Goal: Transaction & Acquisition: Subscribe to service/newsletter

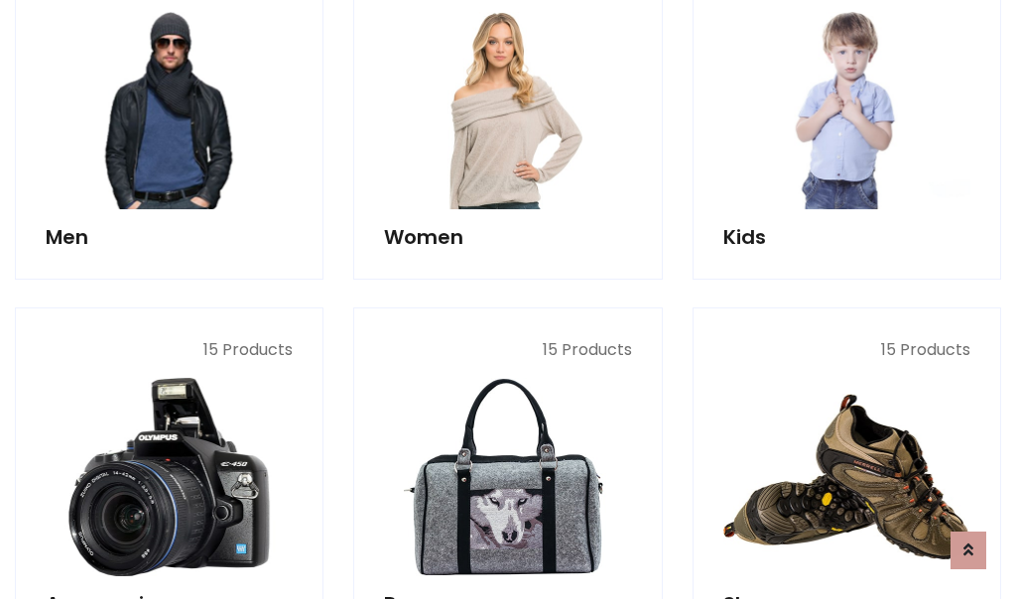
scroll to position [1439, 0]
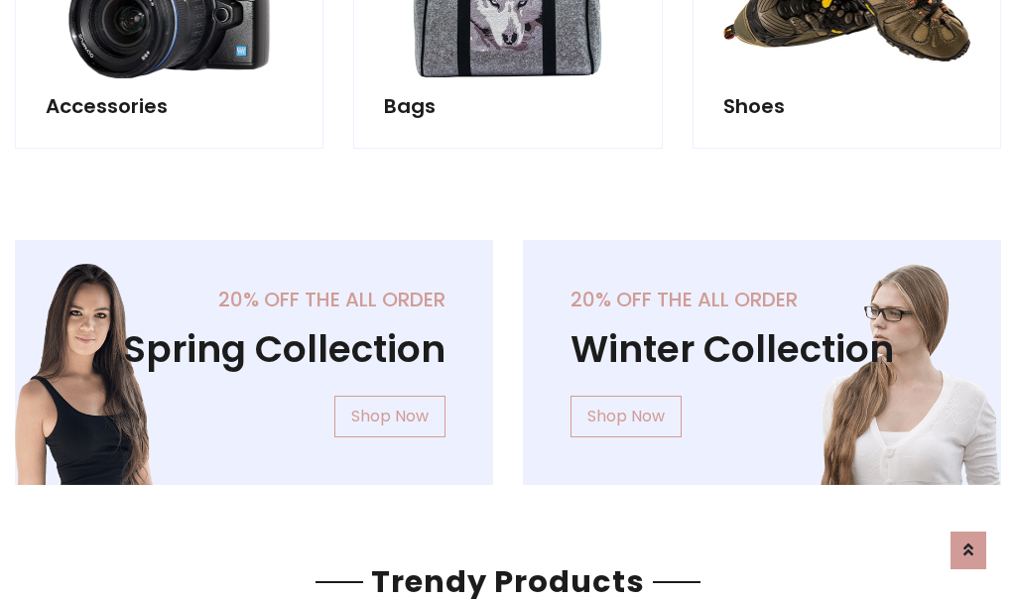
click at [508, 354] on div "20% off the all order Winter Collection Shop Now" at bounding box center [762, 378] width 508 height 277
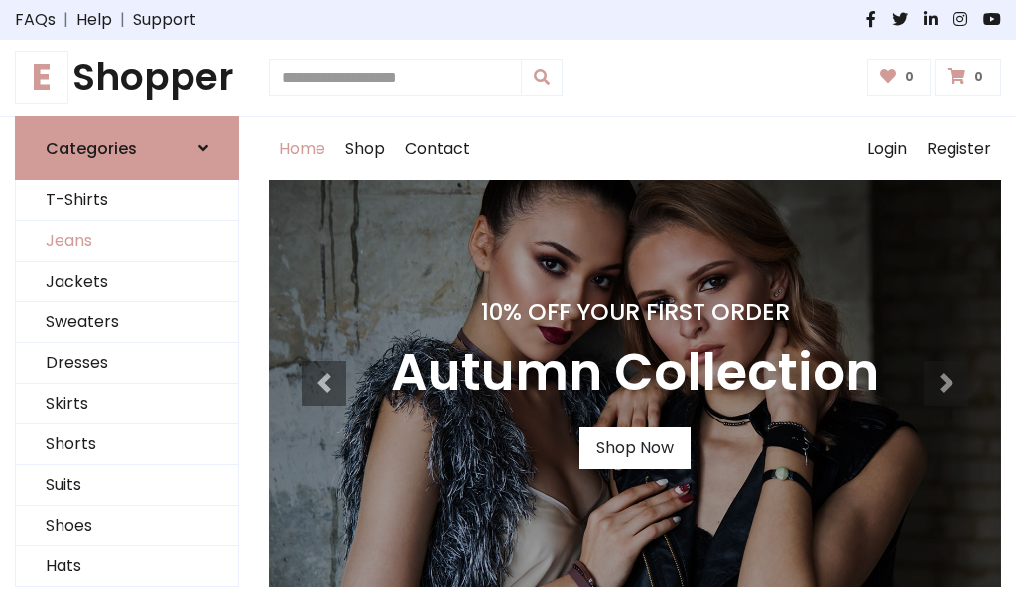
click at [127, 241] on link "Jeans" at bounding box center [127, 241] width 222 height 41
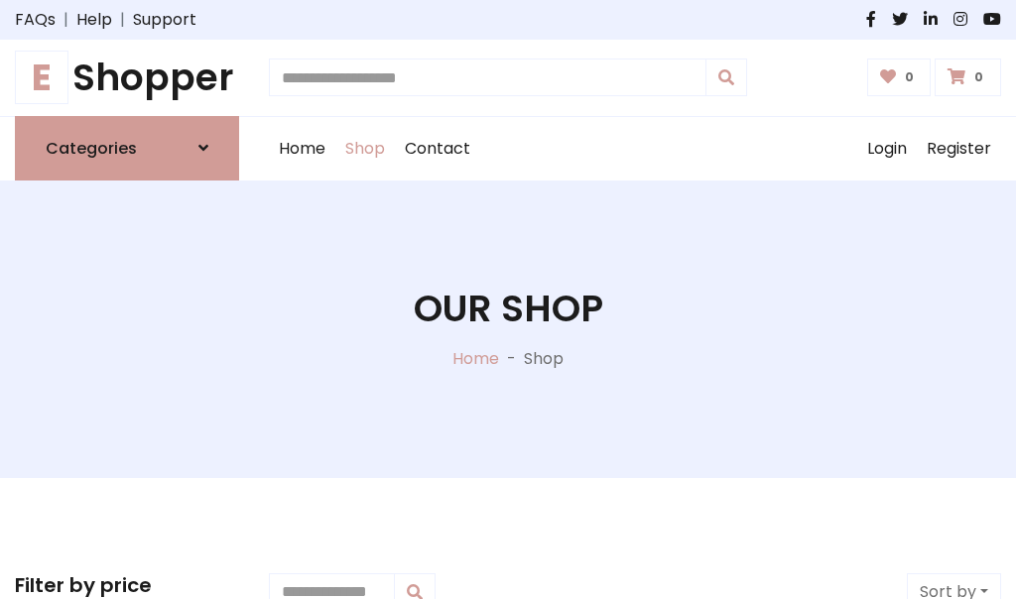
scroll to position [626, 0]
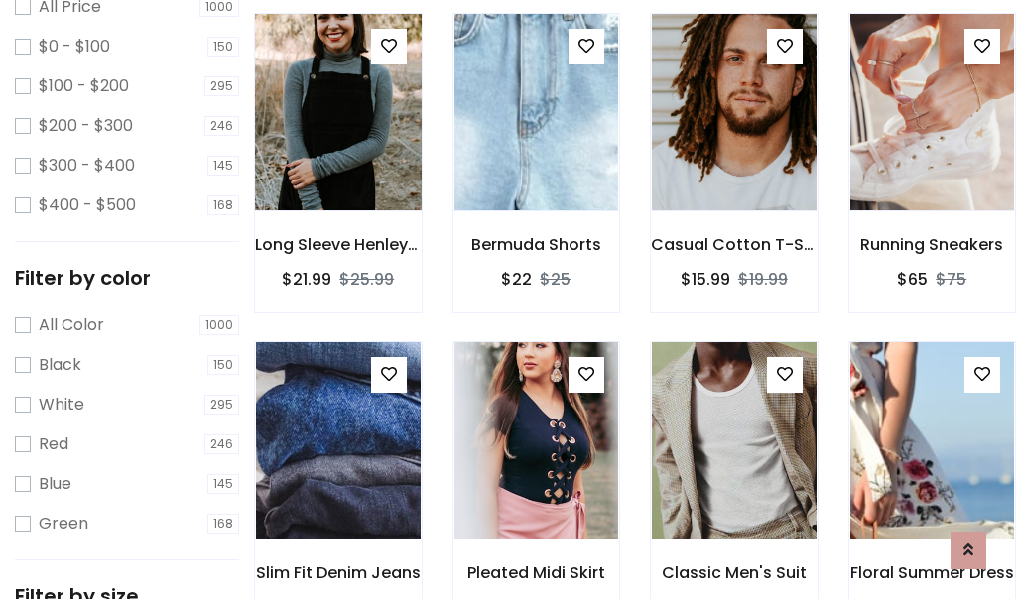
click at [337, 155] on img at bounding box center [337, 112] width 197 height 476
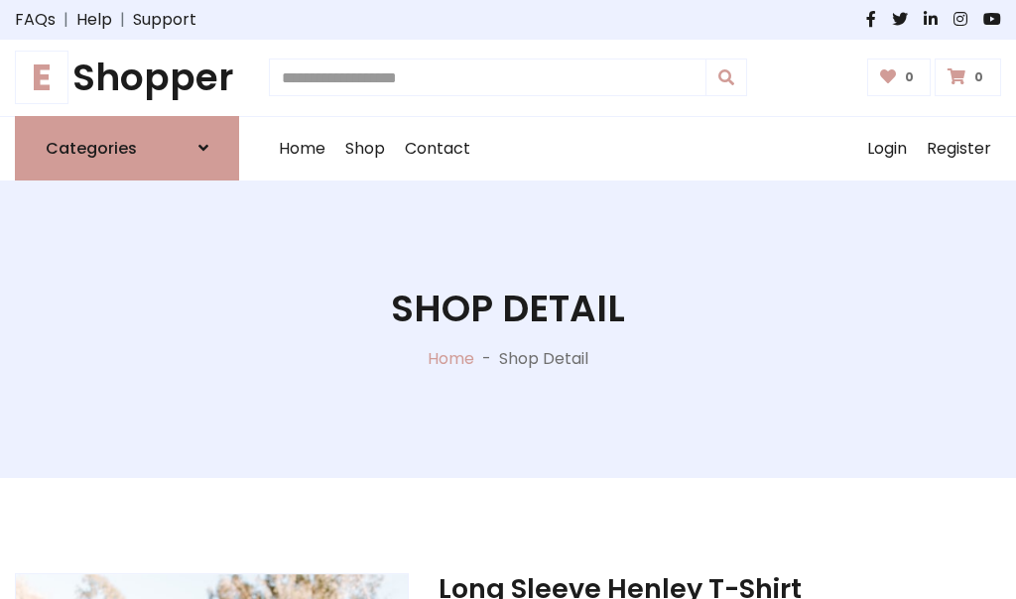
scroll to position [213, 0]
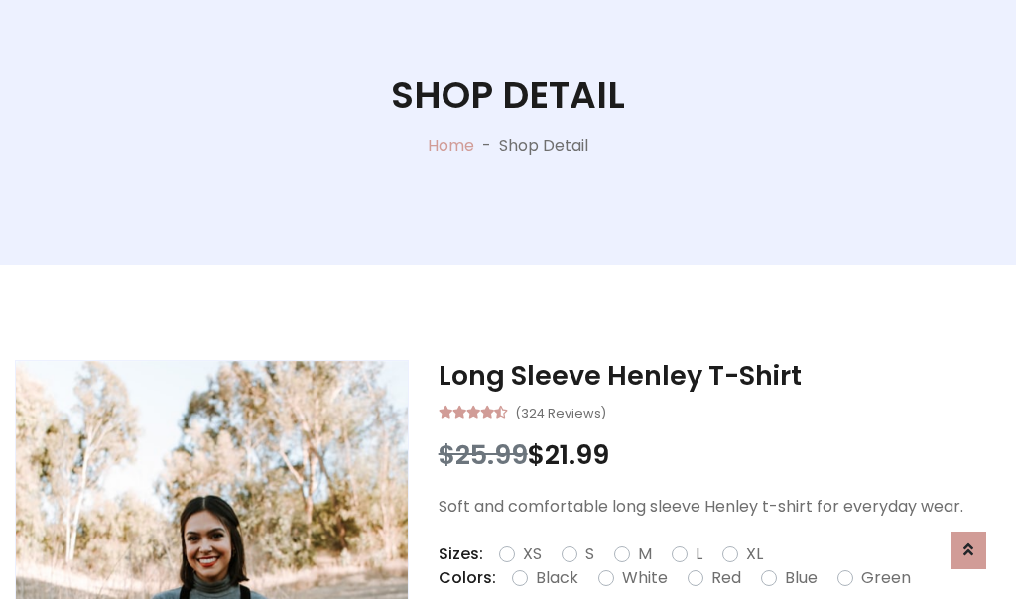
click at [723, 578] on label "Red" at bounding box center [726, 578] width 30 height 24
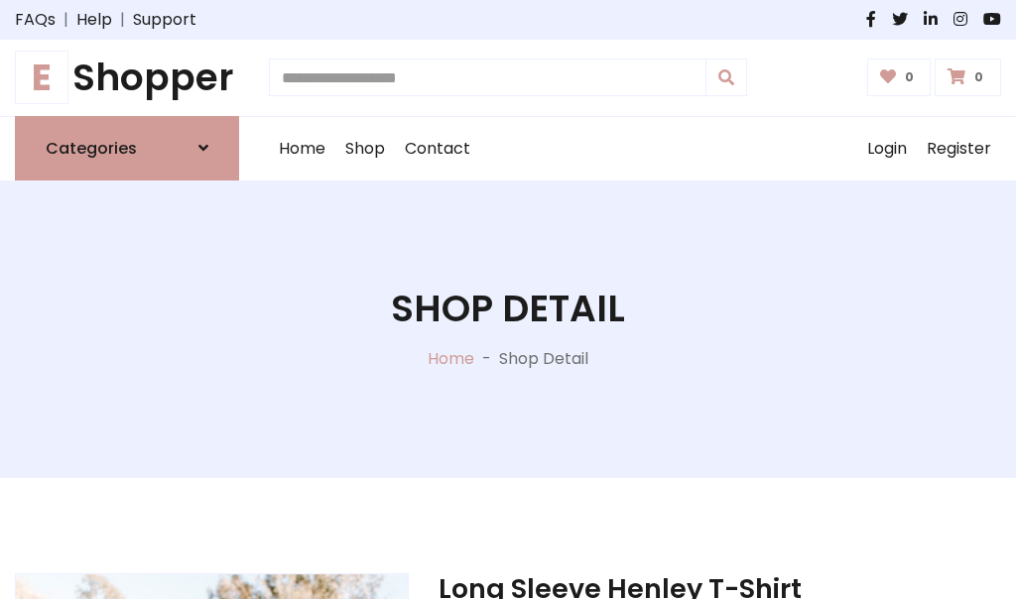
scroll to position [213, 0]
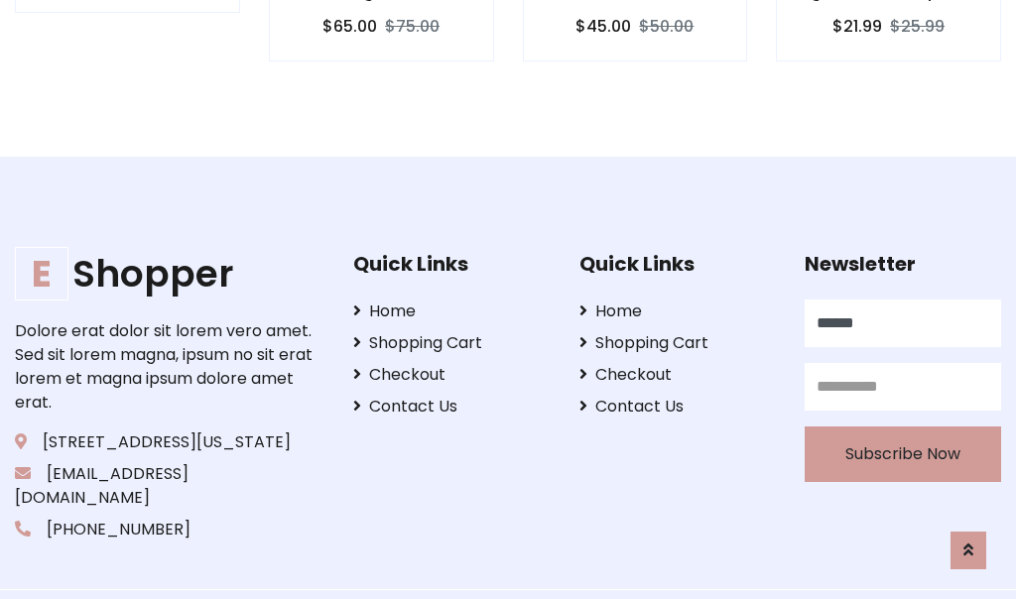
type input "******"
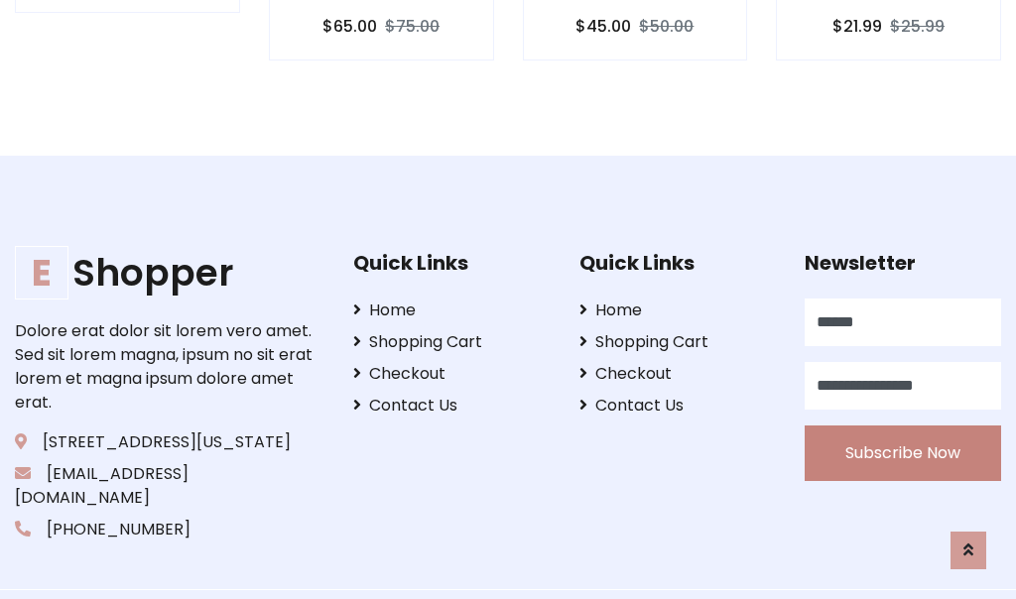
type input "**********"
click at [903, 429] on button "Subscribe Now" at bounding box center [903, 454] width 196 height 56
